Goal: Task Accomplishment & Management: Use online tool/utility

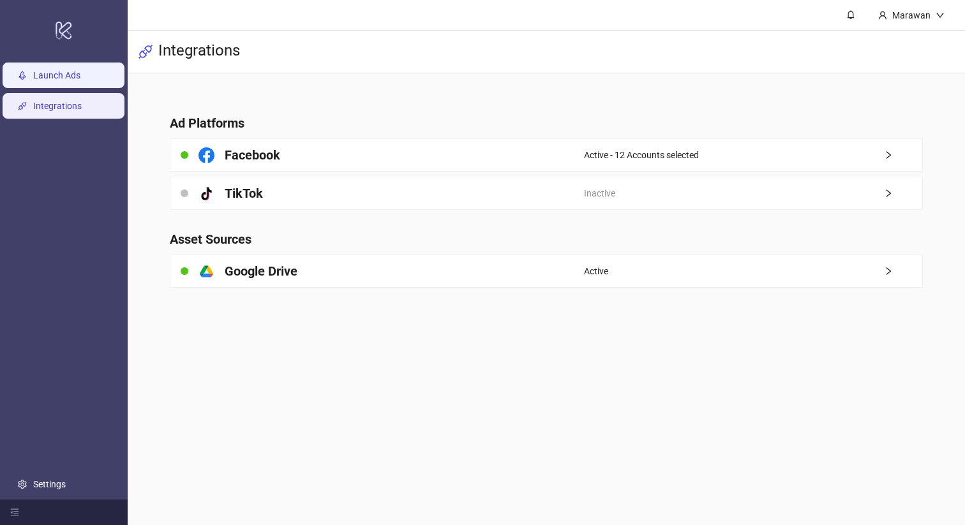
click at [69, 70] on link "Launch Ads" at bounding box center [56, 75] width 47 height 10
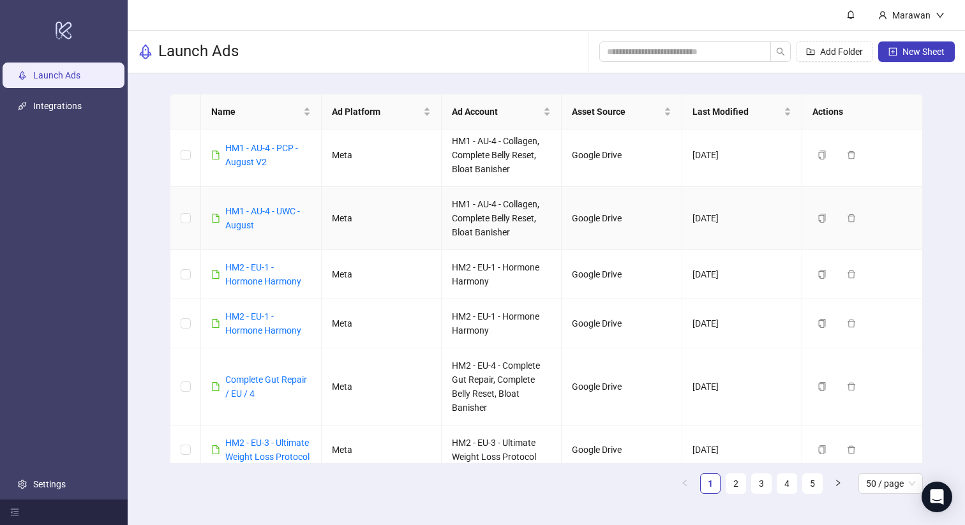
scroll to position [89, 0]
click at [665, 37] on div "Add Folder New Sheet" at bounding box center [776, 51] width 355 height 41
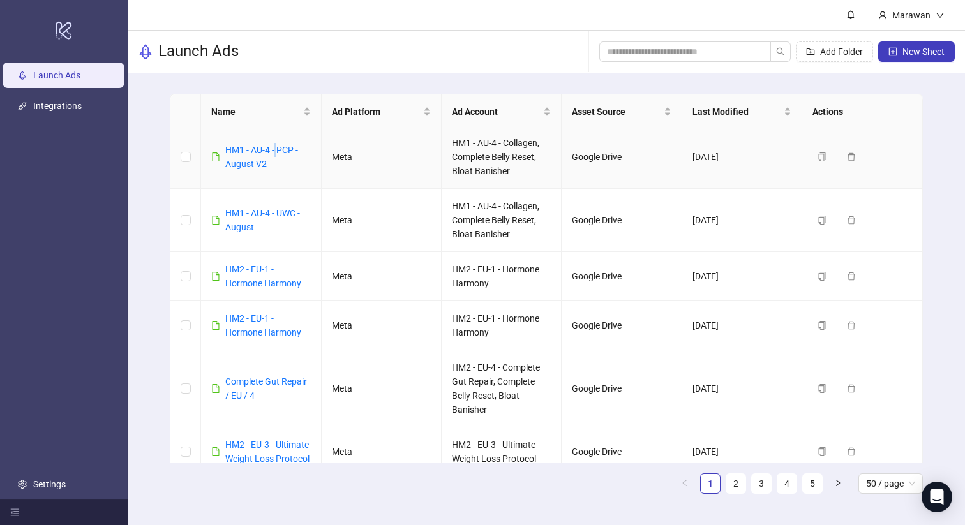
click at [276, 155] on div "HM1 - AU-4 - PCP - August V2" at bounding box center [267, 157] width 85 height 28
click at [272, 149] on link "HM1 - AU-4 - PCP - August V2" at bounding box center [261, 157] width 73 height 24
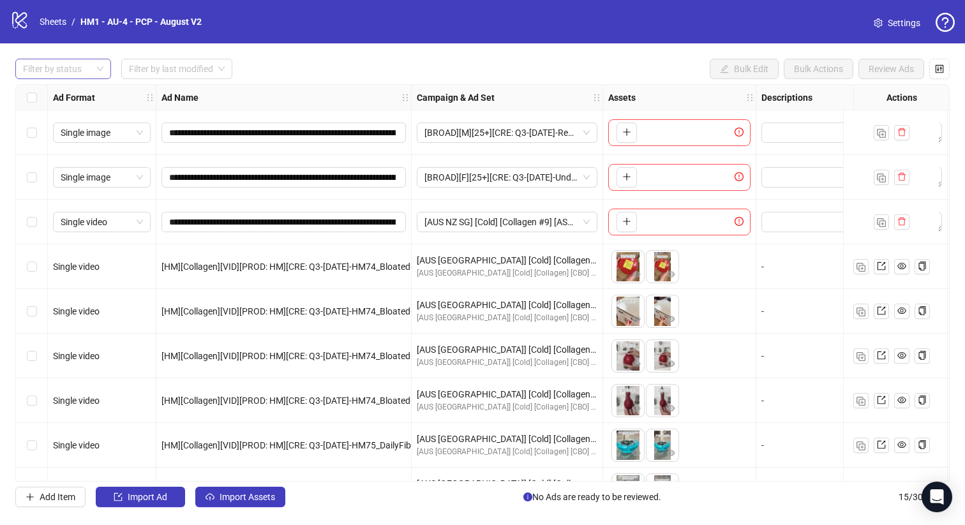
click at [101, 62] on div "Filter by status" at bounding box center [63, 69] width 96 height 20
click at [68, 105] on div "Launched" at bounding box center [63, 115] width 91 height 20
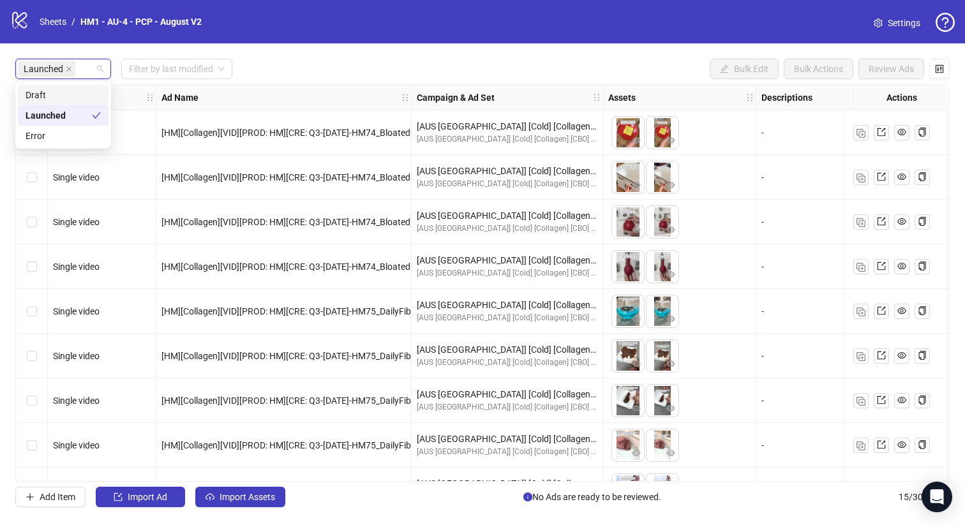
click at [75, 98] on div "Draft" at bounding box center [63, 95] width 75 height 14
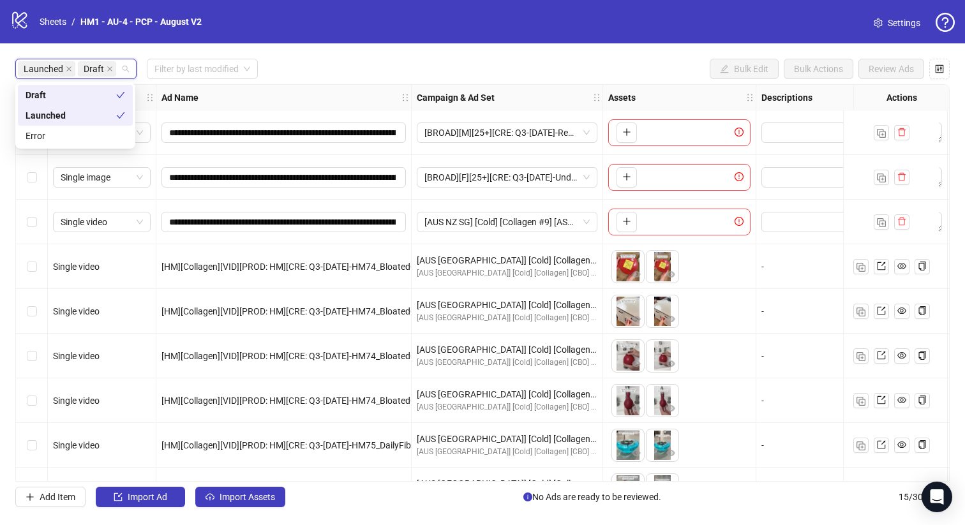
click at [86, 117] on div "Launched" at bounding box center [71, 115] width 91 height 14
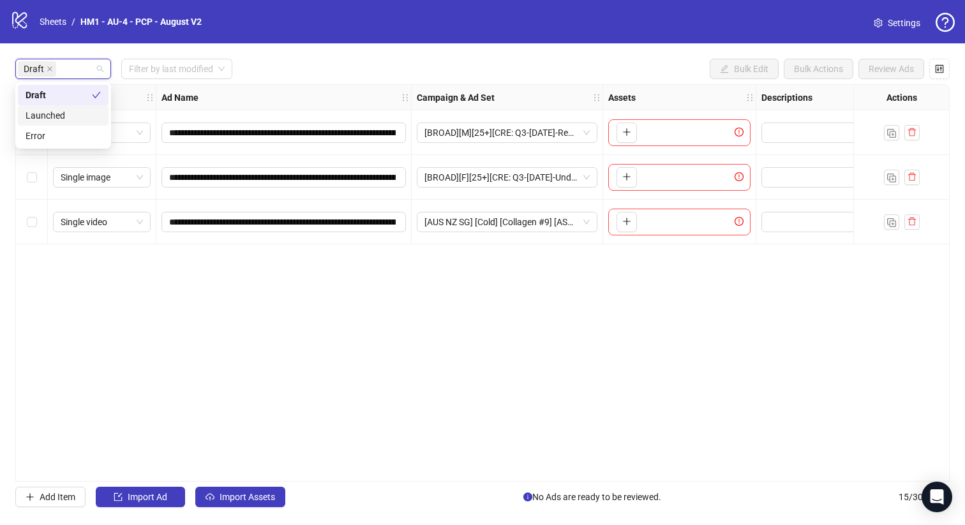
click at [414, 19] on div "logo/logo-mobile Sheets / HM1 - AU-4 - PCP - August V2 Settings" at bounding box center [482, 21] width 945 height 23
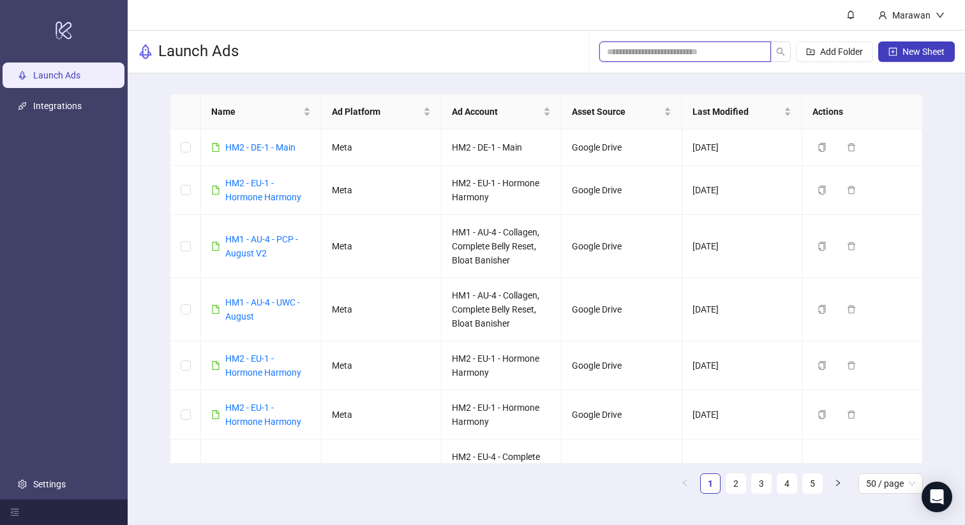
click at [689, 52] on input "search" at bounding box center [680, 52] width 146 height 14
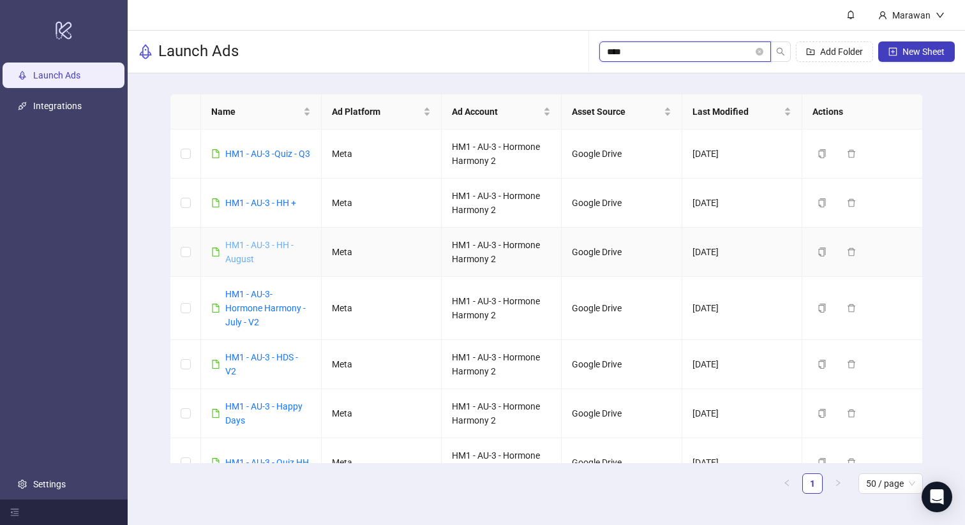
type input "****"
click at [263, 247] on link "HM1 - AU-3 - HH - August" at bounding box center [259, 252] width 68 height 24
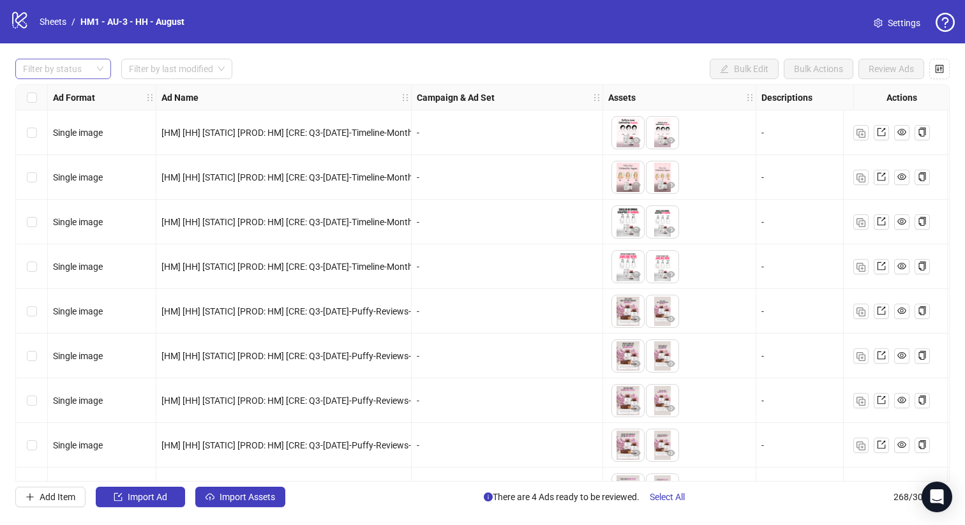
click at [84, 70] on div at bounding box center [56, 69] width 77 height 18
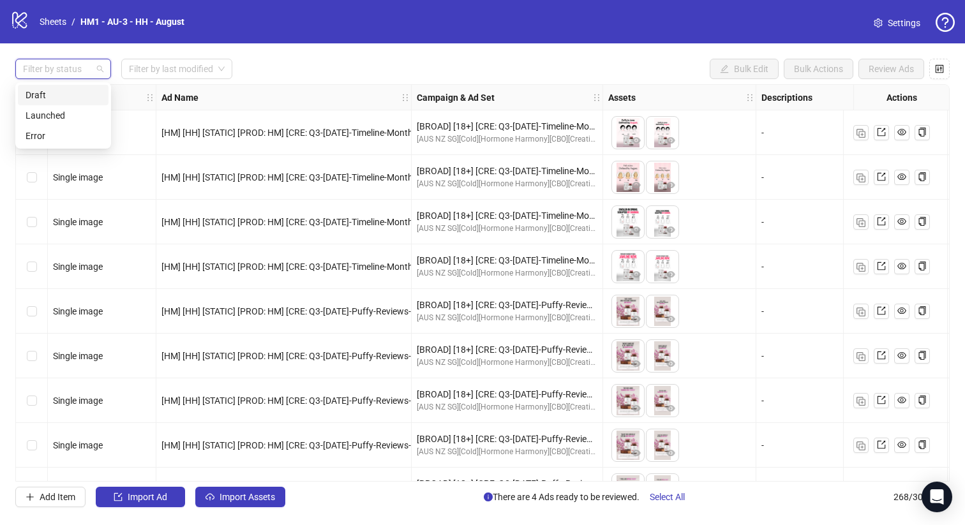
click at [82, 89] on div "Draft" at bounding box center [63, 95] width 75 height 14
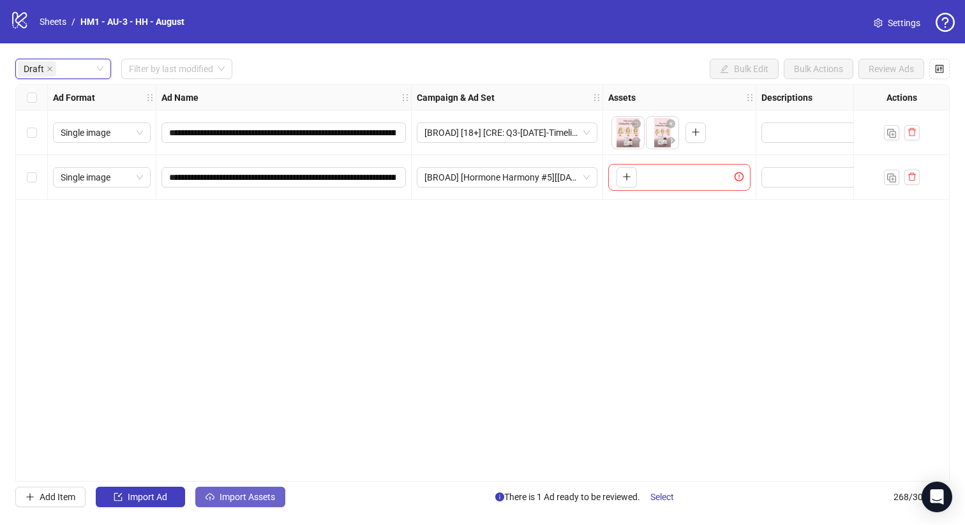
click at [258, 497] on span "Import Assets" at bounding box center [248, 497] width 56 height 10
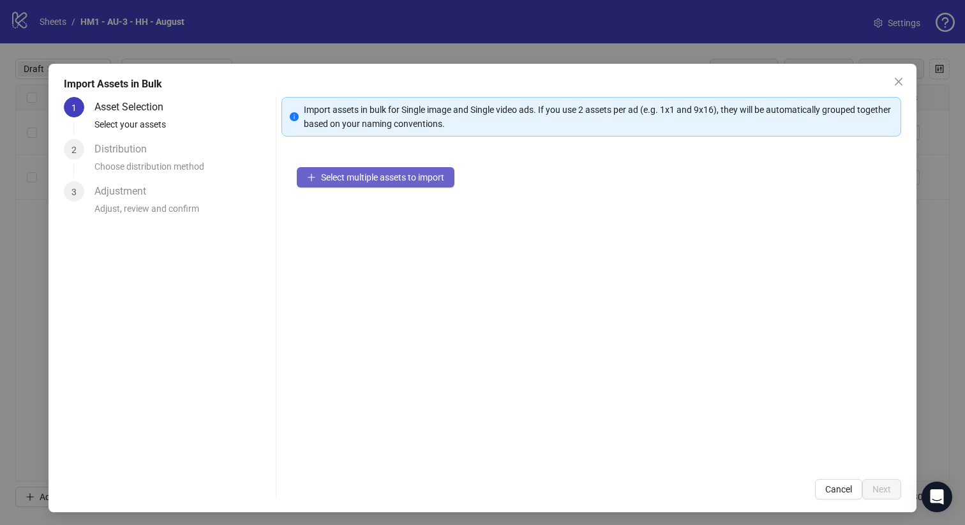
click at [400, 183] on button "Select multiple assets to import" at bounding box center [376, 177] width 158 height 20
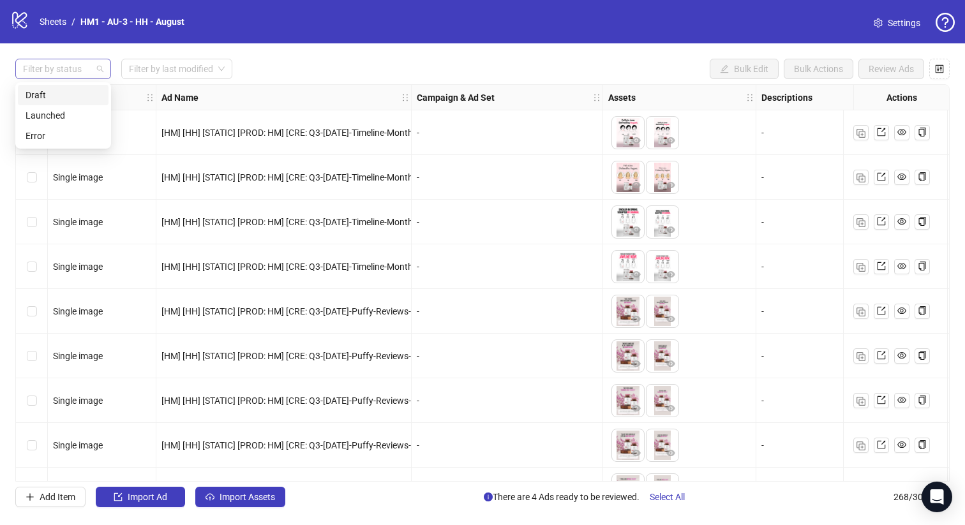
click at [64, 71] on div at bounding box center [56, 69] width 77 height 18
click at [63, 91] on div "Draft" at bounding box center [63, 95] width 75 height 14
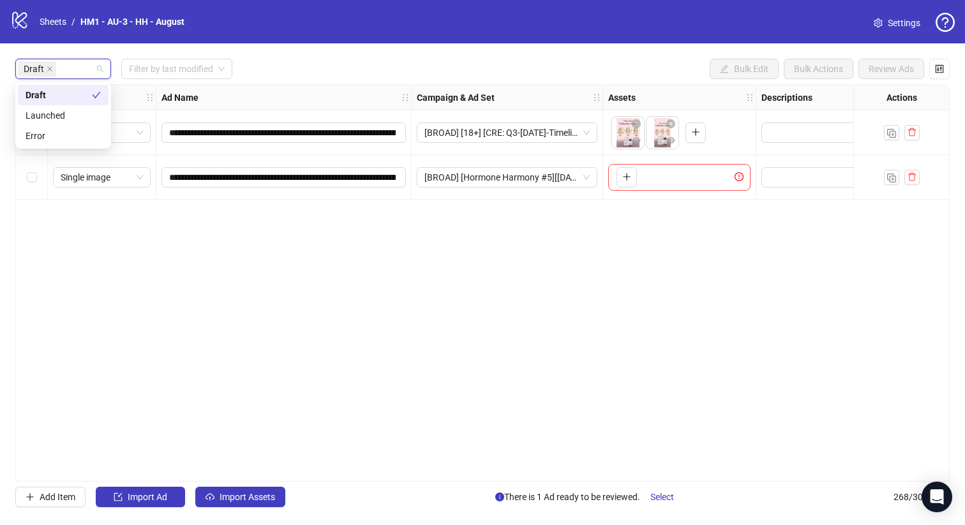
click at [326, 41] on div "logo/logo-mobile Sheets / HM1 - AU-3 - HH - August Settings" at bounding box center [482, 21] width 965 height 43
